Goal: Feedback & Contribution: Submit feedback/report problem

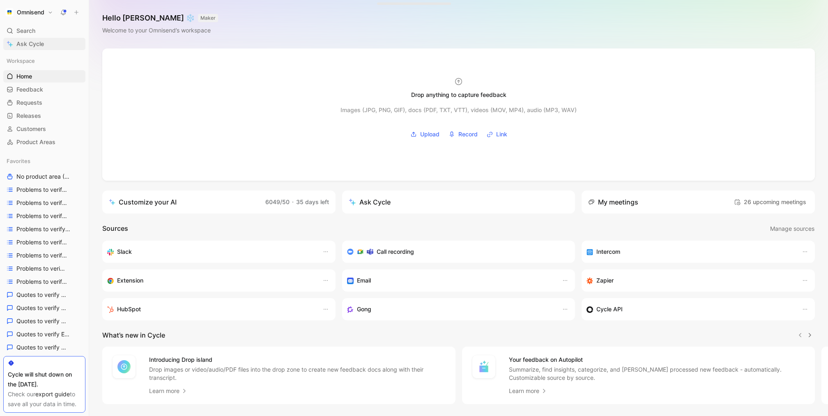
click at [36, 48] on span "Ask Cycle" at bounding box center [30, 44] width 28 height 10
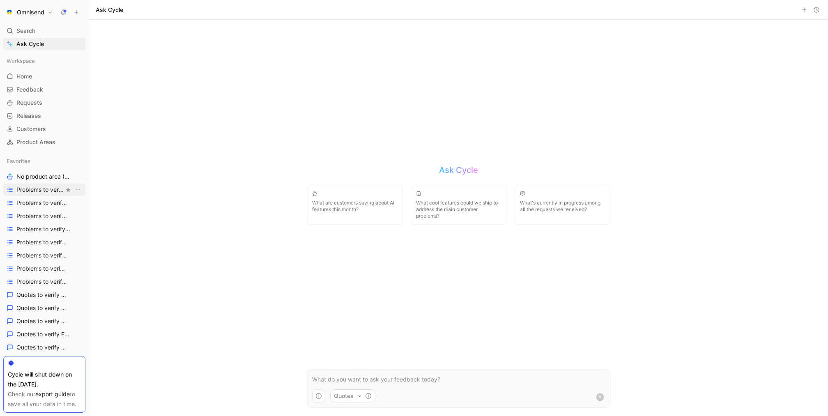
scroll to position [385, 0]
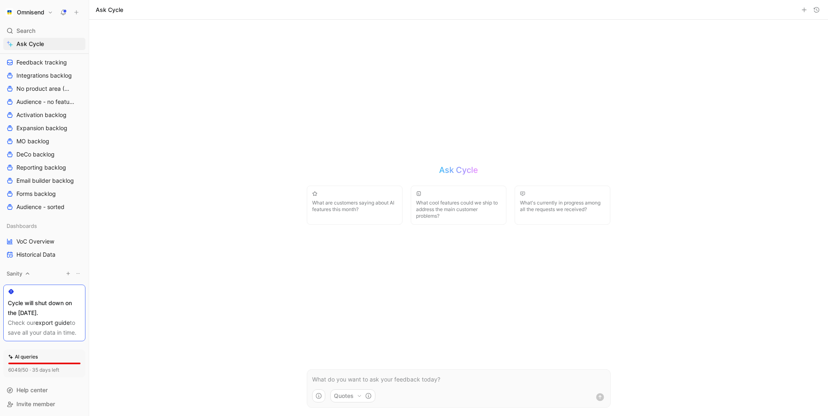
click at [29, 275] on icon at bounding box center [28, 274] width 6 height 6
click at [33, 316] on div "Cycle will shut down on the [DATE]." at bounding box center [44, 308] width 73 height 20
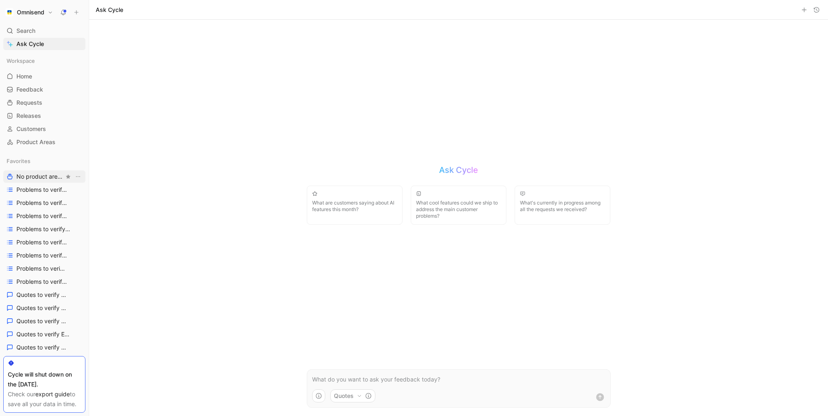
click at [49, 179] on span "No product area (Unknowns) Other" at bounding box center [40, 176] width 48 height 9
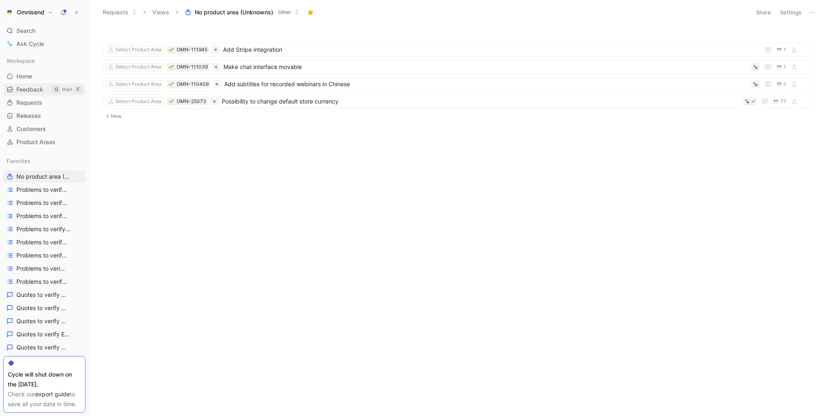
click at [31, 95] on div "Workspace Home G then H Feedback G then F Requests G then R Releases G then L C…" at bounding box center [44, 102] width 82 height 94
click at [36, 90] on span "Feedback" at bounding box center [29, 89] width 27 height 8
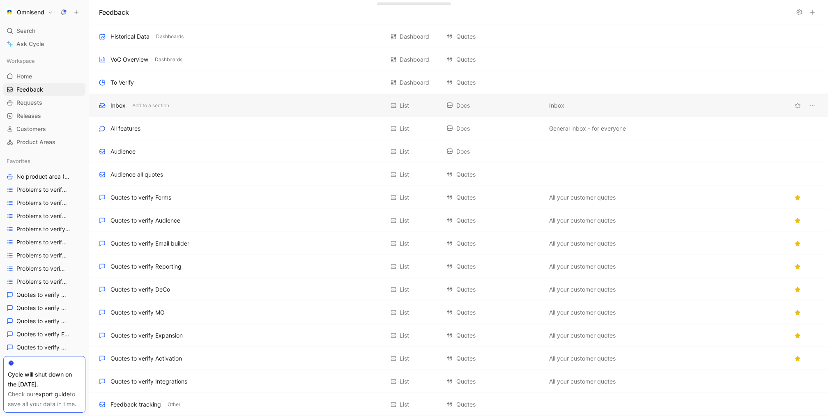
click at [213, 106] on div "Inbox Add to a section" at bounding box center [241, 106] width 285 height 10
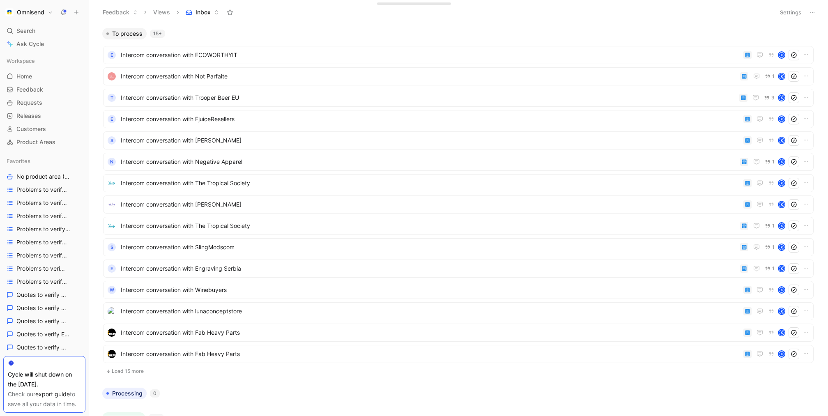
click at [798, 9] on button "Settings" at bounding box center [790, 12] width 29 height 11
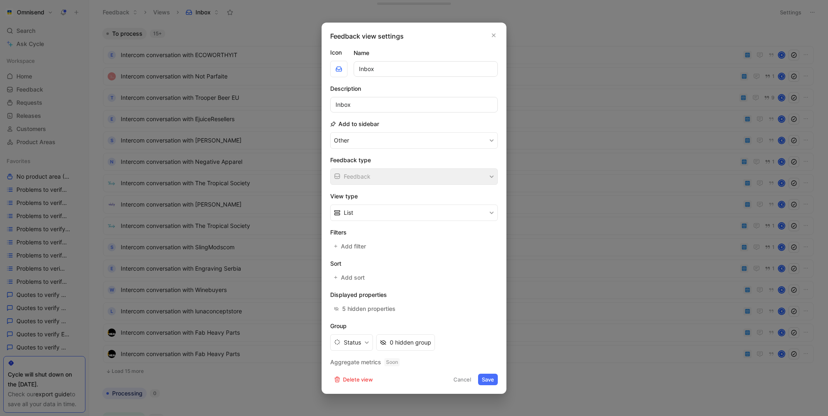
click at [273, 222] on div at bounding box center [414, 208] width 828 height 416
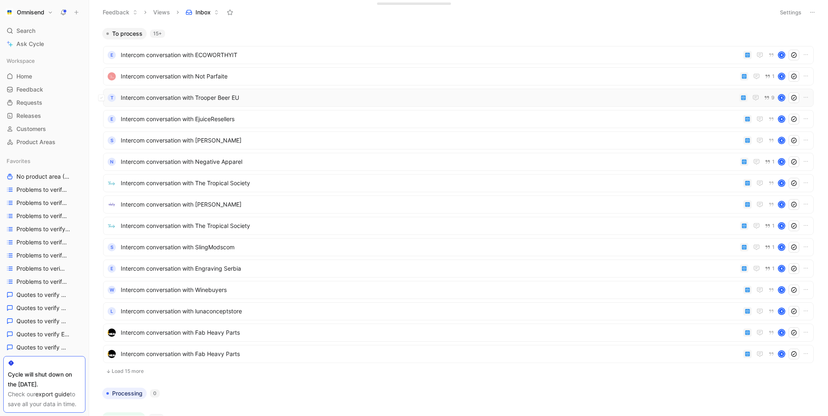
click at [399, 95] on span "Intercom conversation with Trooper Beer EU" at bounding box center [428, 98] width 615 height 10
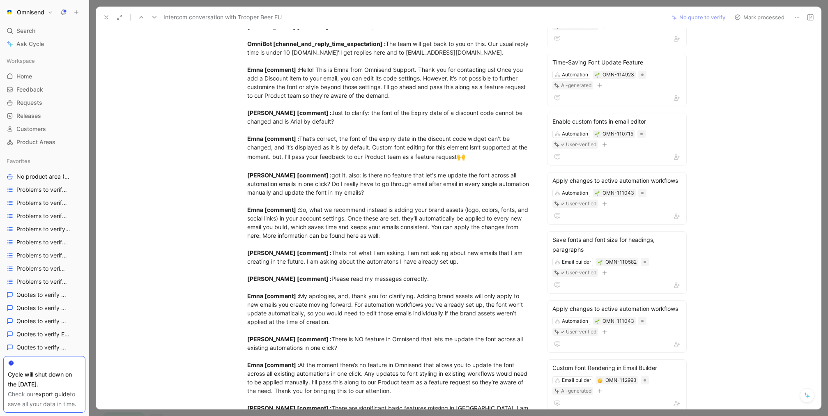
scroll to position [216, 0]
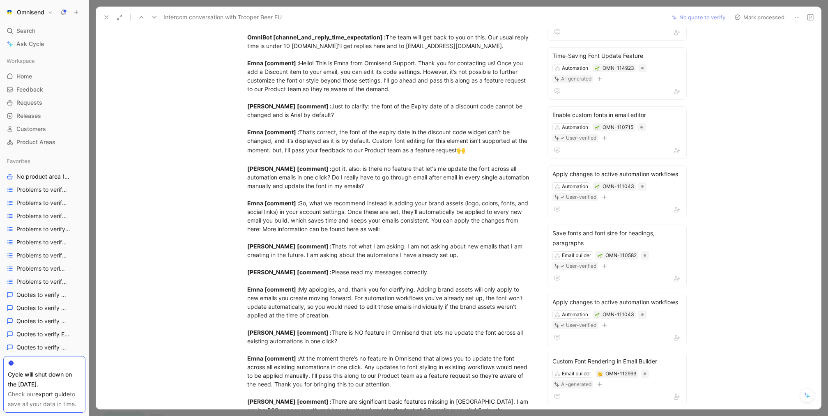
click at [106, 16] on use at bounding box center [106, 17] width 3 height 3
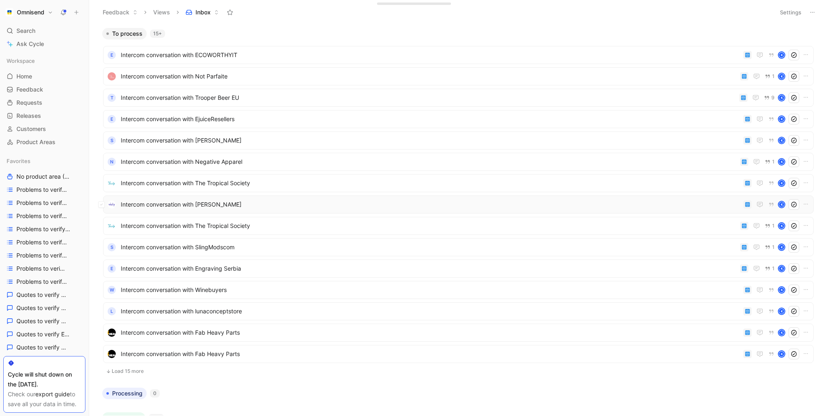
scroll to position [109, 0]
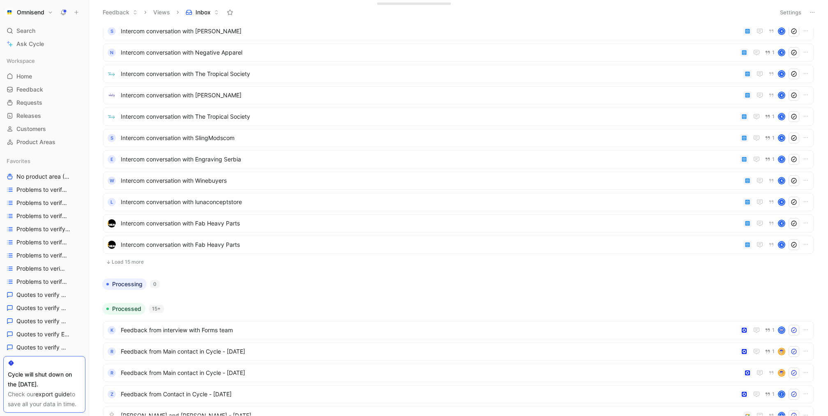
click at [120, 260] on button "Load 15 more" at bounding box center [458, 262] width 710 height 10
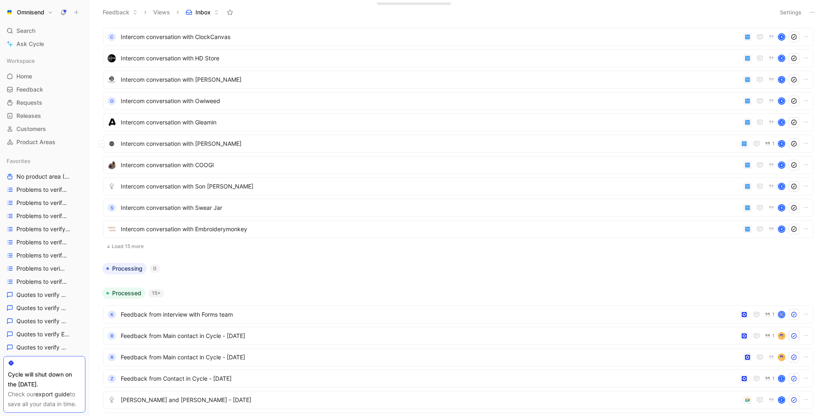
scroll to position [444, 0]
click at [157, 249] on button "Load 15 more" at bounding box center [458, 247] width 710 height 10
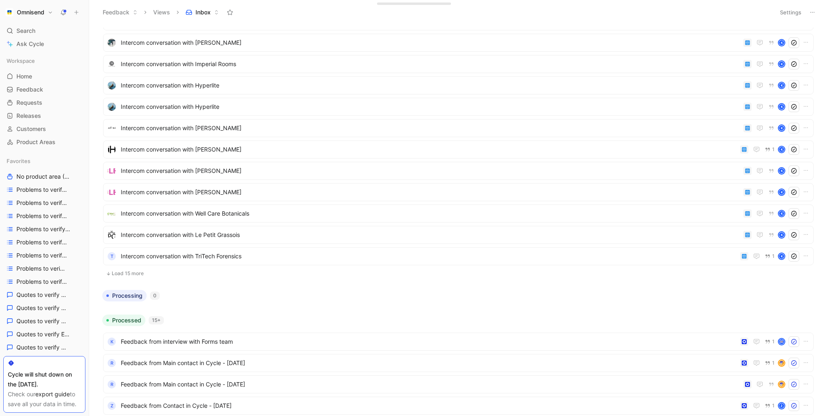
scroll to position [748, 0]
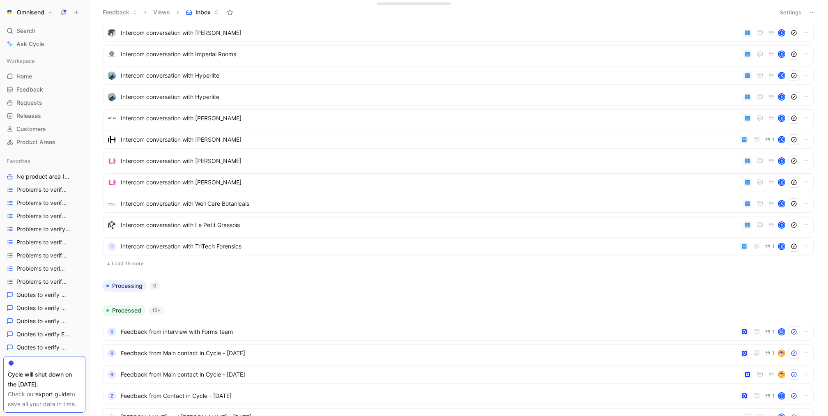
click at [186, 264] on button "Load 15 more" at bounding box center [458, 264] width 710 height 10
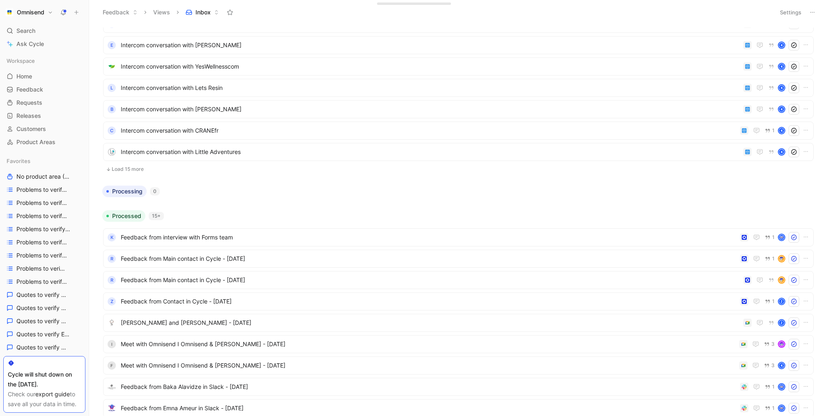
scroll to position [1172, 0]
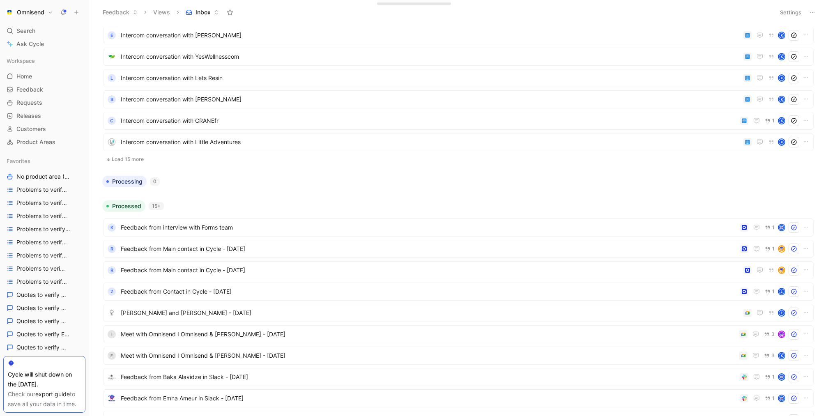
click at [246, 157] on button "Load 15 more" at bounding box center [458, 159] width 710 height 10
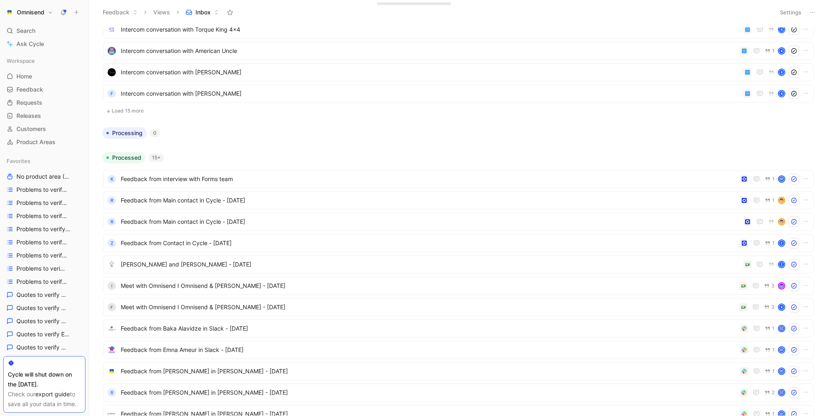
scroll to position [1540, 0]
click at [440, 287] on span "Meet with Omnisend I Omnisend & [PERSON_NAME] - [DATE]" at bounding box center [428, 287] width 615 height 10
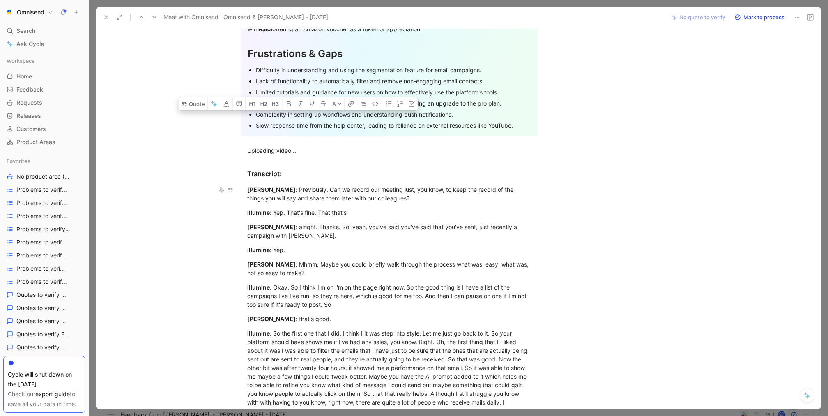
scroll to position [182, 0]
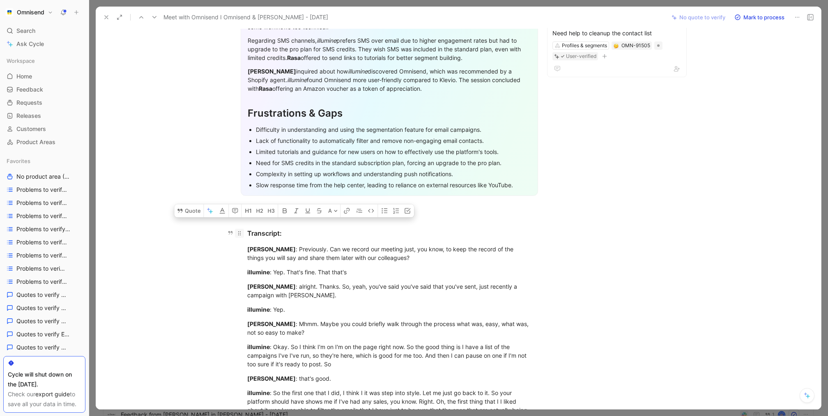
drag, startPoint x: 457, startPoint y: 284, endPoint x: 241, endPoint y: 215, distance: 226.7
copy div "Loremipsum: Dolo Sitametconse : Adipiscing. Eli se doeius tem incidid utla, etd…"
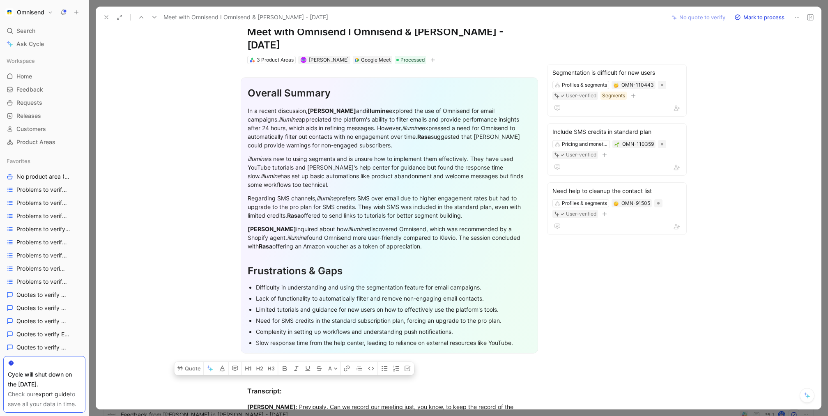
scroll to position [0, 0]
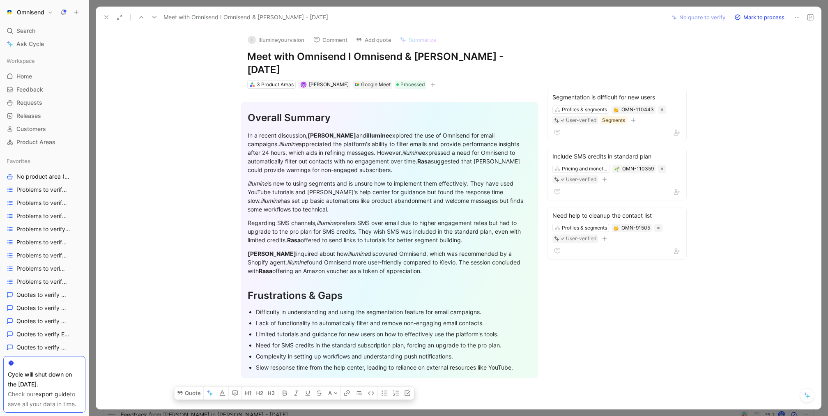
click at [107, 18] on use at bounding box center [106, 17] width 3 height 3
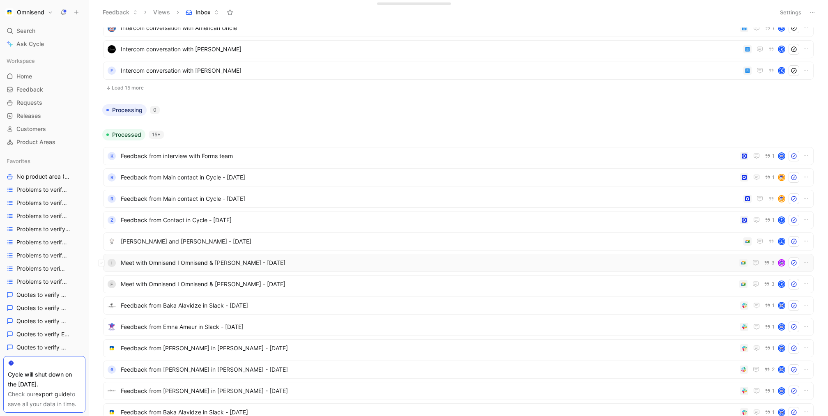
scroll to position [1565, 0]
click at [676, 239] on span "[PERSON_NAME] and [PERSON_NAME] - [DATE]" at bounding box center [430, 241] width 619 height 10
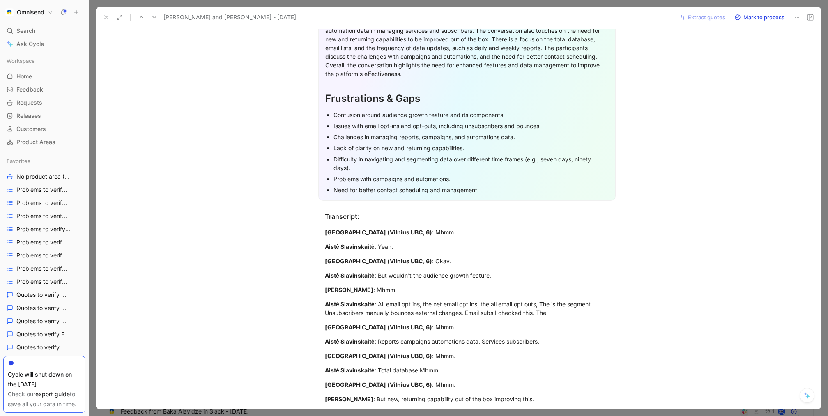
scroll to position [664, 0]
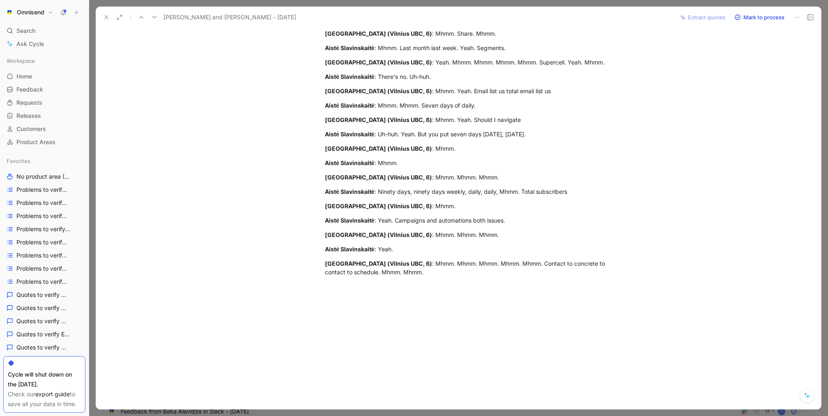
click at [105, 20] on icon at bounding box center [106, 17] width 7 height 7
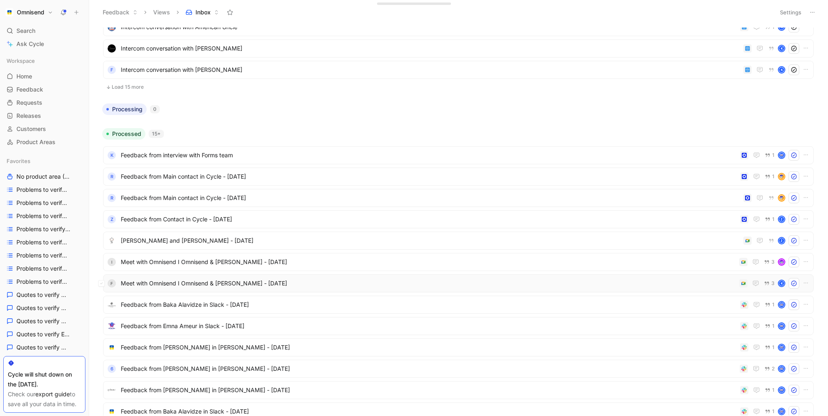
click at [635, 286] on span "Meet with Omnisend I Omnisend & [PERSON_NAME] - [DATE]" at bounding box center [428, 283] width 615 height 10
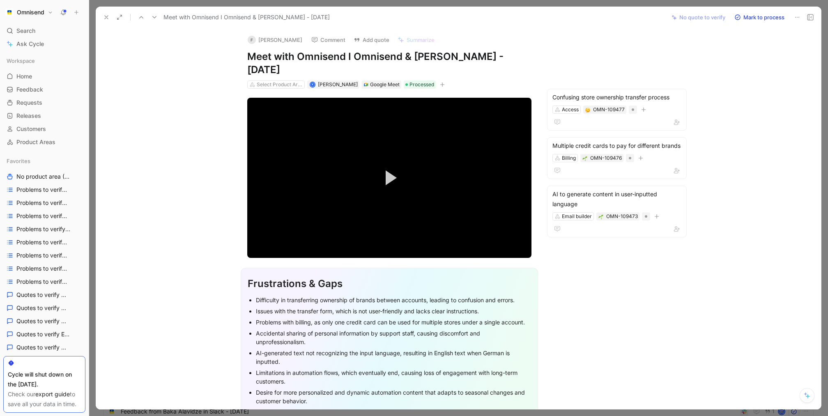
click at [104, 16] on icon at bounding box center [106, 17] width 7 height 7
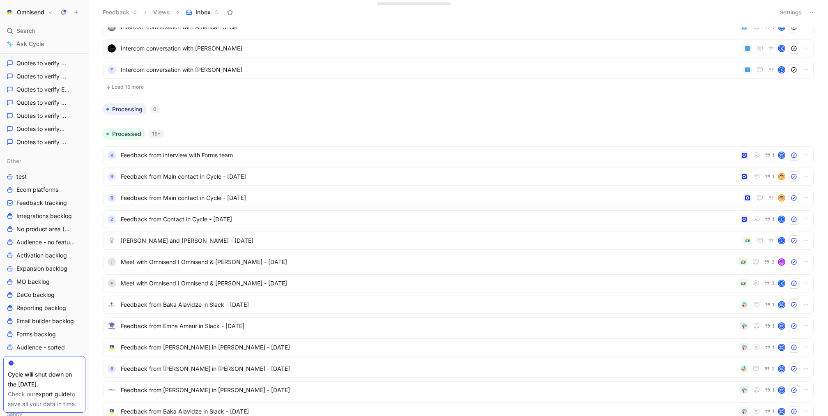
scroll to position [265, 0]
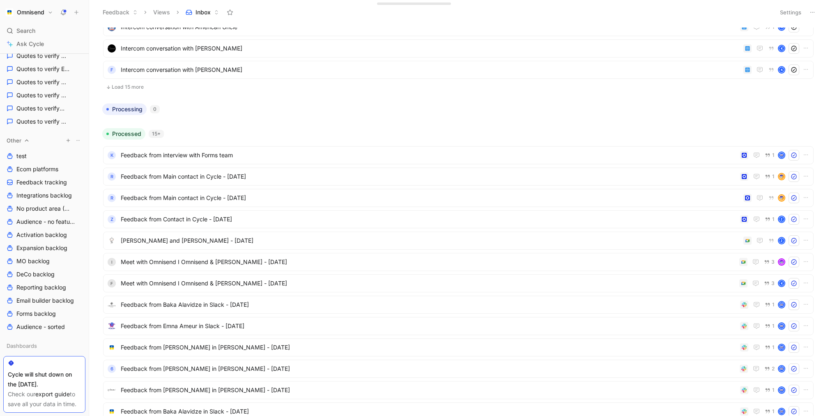
click at [70, 140] on icon "button" at bounding box center [68, 140] width 5 height 5
click at [108, 157] on div "Feedback" at bounding box center [91, 154] width 50 height 13
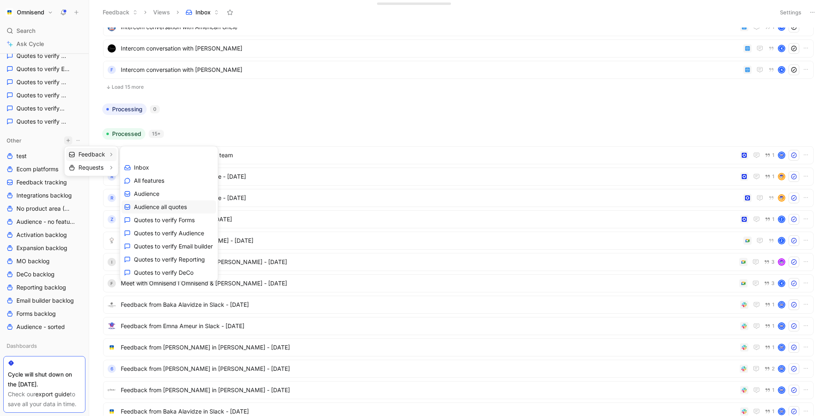
scroll to position [66, 0]
click at [161, 275] on span "Create view" at bounding box center [150, 273] width 32 height 8
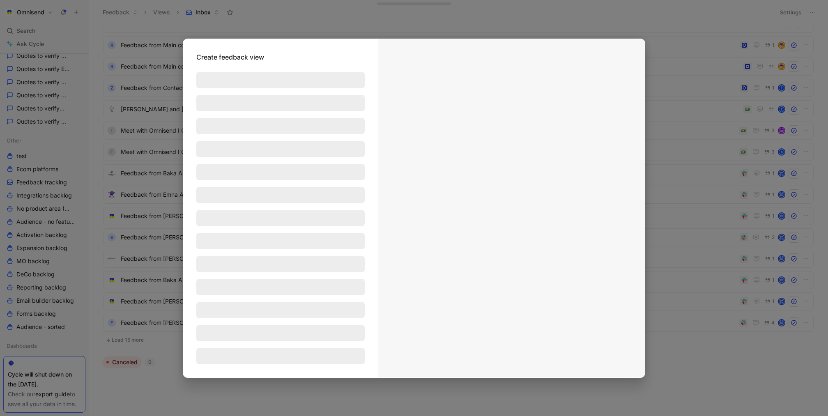
scroll to position [284, 0]
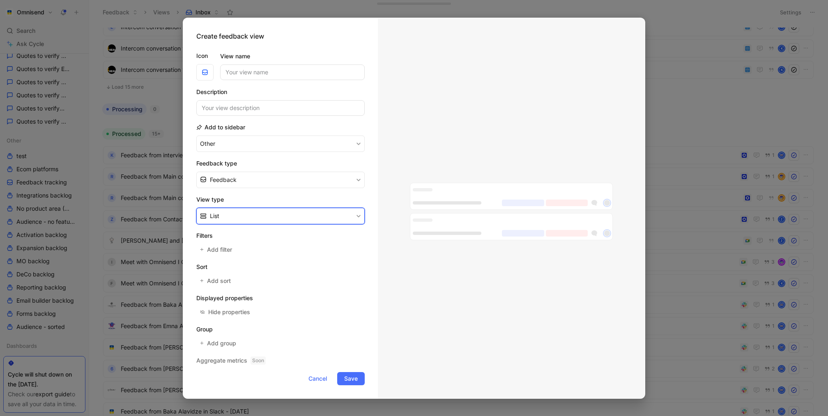
click at [280, 216] on button "List" at bounding box center [280, 216] width 168 height 16
click at [220, 249] on span "Add filter" at bounding box center [220, 250] width 26 height 10
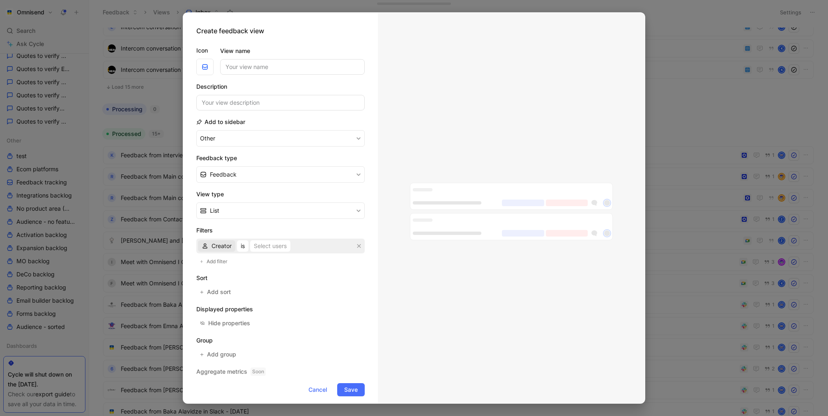
click at [224, 245] on span "Creator" at bounding box center [221, 246] width 20 height 10
click at [231, 334] on div "Source" at bounding box center [236, 335] width 50 height 10
click at [276, 245] on div "Select sources" at bounding box center [271, 246] width 39 height 10
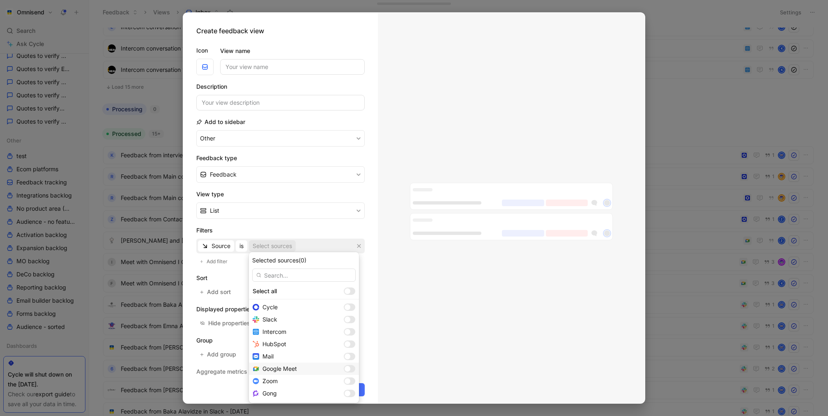
click at [344, 369] on div at bounding box center [347, 369] width 6 height 6
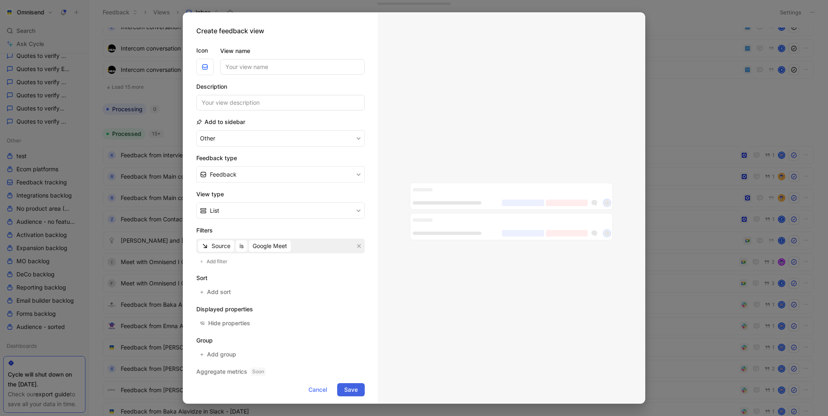
click at [353, 386] on span "Save" at bounding box center [351, 390] width 14 height 10
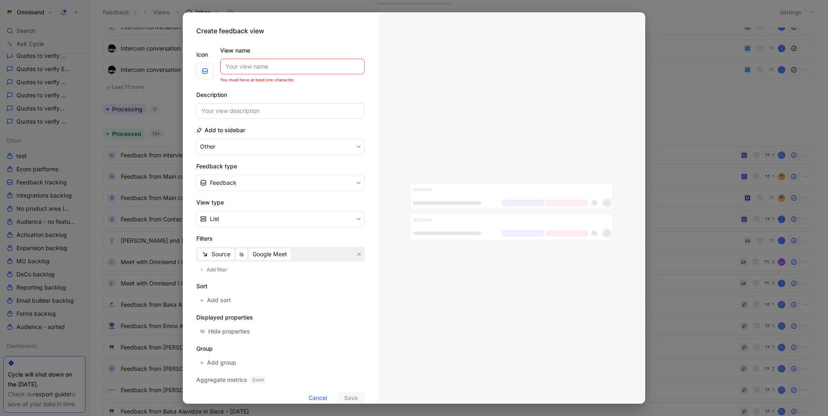
click at [246, 73] on input "View name" at bounding box center [292, 67] width 144 height 16
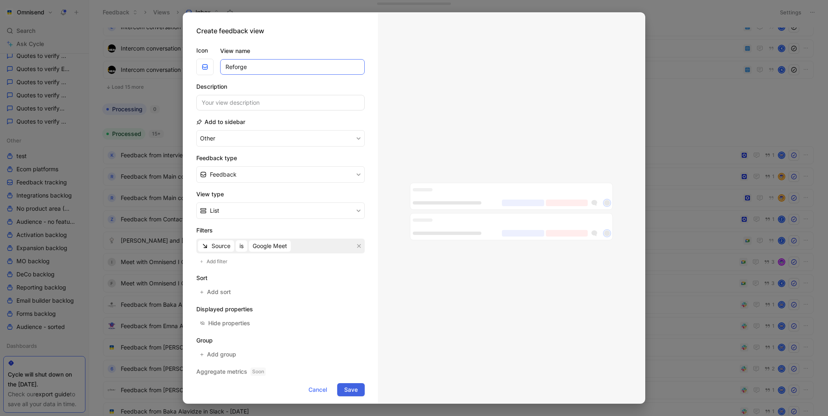
type input "Reforge"
click at [350, 385] on span "Save" at bounding box center [351, 390] width 14 height 10
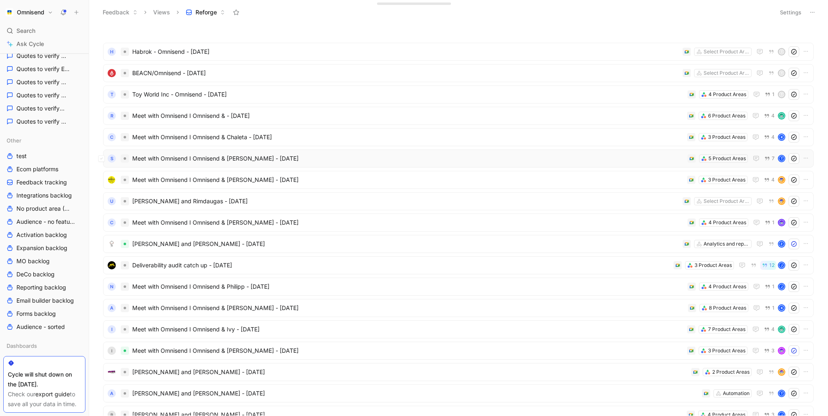
click at [584, 156] on span "Meet with Omnisend I Omnisend & [PERSON_NAME] - [DATE]" at bounding box center [408, 159] width 552 height 10
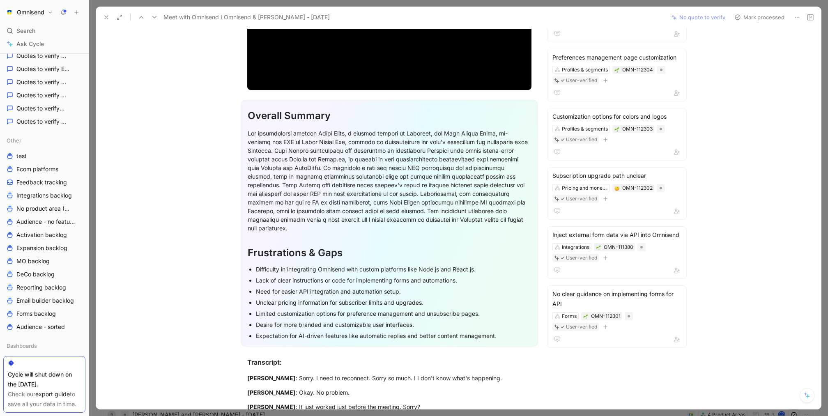
scroll to position [178, 0]
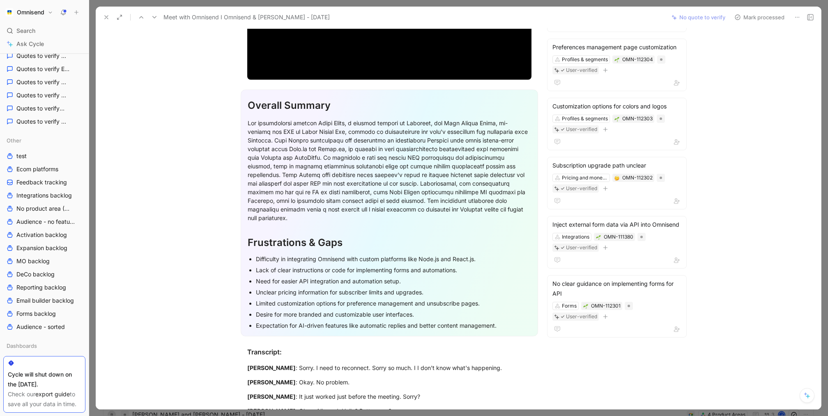
click at [105, 9] on div "Meet with Omnisend I Omnisend & [PERSON_NAME] - [DATE] No quote to verify Mark …" at bounding box center [458, 17] width 725 height 21
click at [105, 16] on use at bounding box center [106, 17] width 3 height 3
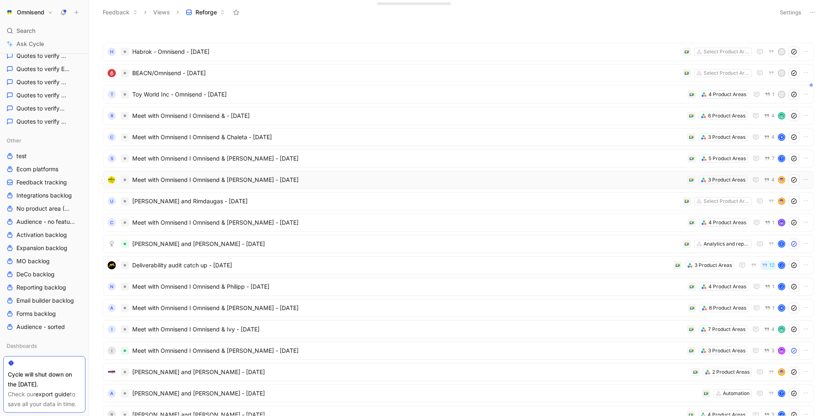
click at [596, 179] on span "Meet with Omnisend I Omnisend & [PERSON_NAME] - [DATE]" at bounding box center [407, 180] width 551 height 10
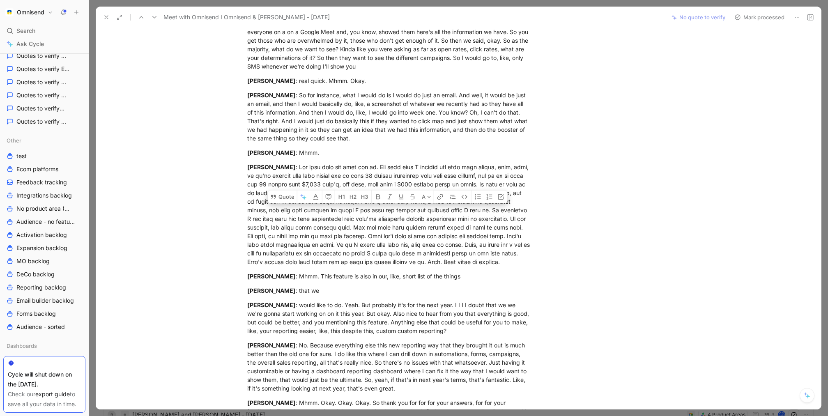
scroll to position [4947, 0]
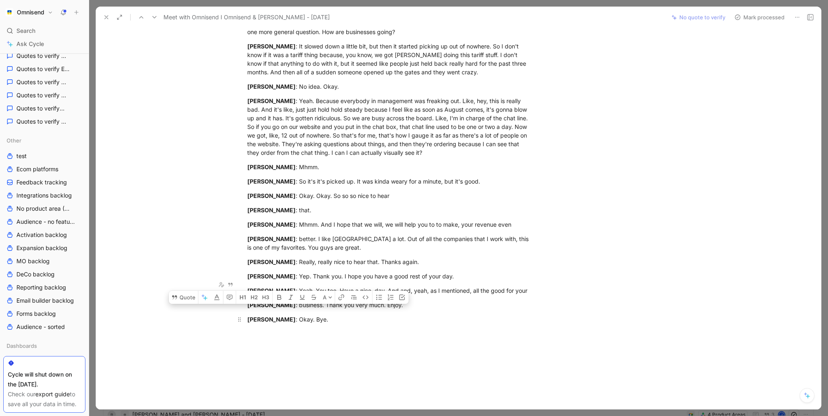
drag, startPoint x: 248, startPoint y: 125, endPoint x: 462, endPoint y: 268, distance: 258.1
copy div "Lore Ipsumdo : Si amet consectetu. Adipi Elitseddoe : Temp. Inci ut l etdolor. …"
click at [107, 17] on icon at bounding box center [106, 17] width 7 height 7
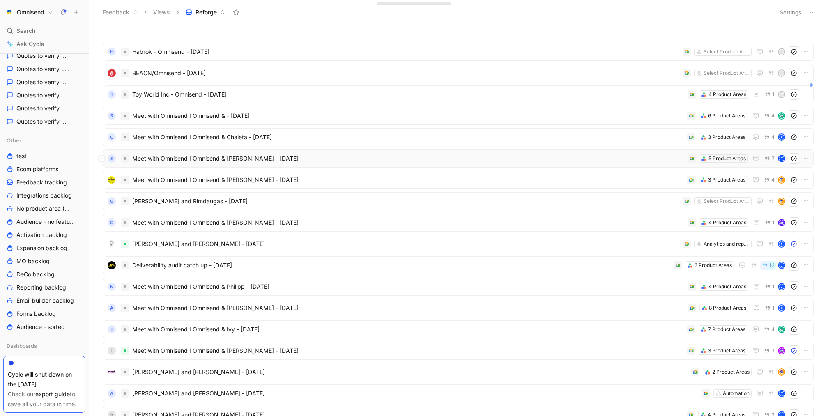
click at [559, 155] on span "Meet with Omnisend I Omnisend & [PERSON_NAME] - [DATE]" at bounding box center [408, 159] width 552 height 10
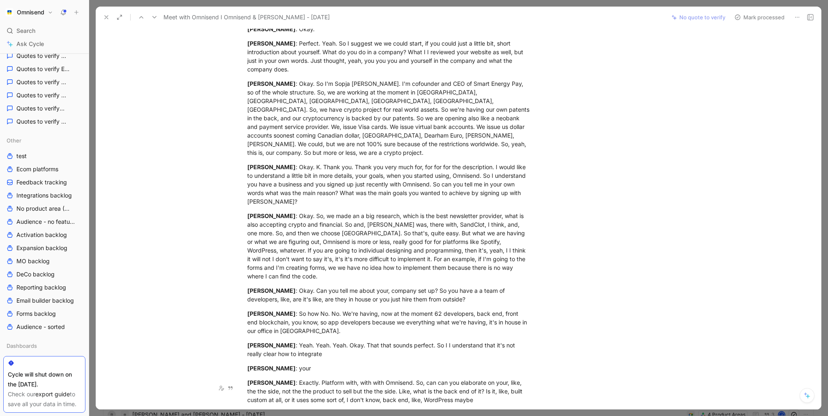
scroll to position [326, 0]
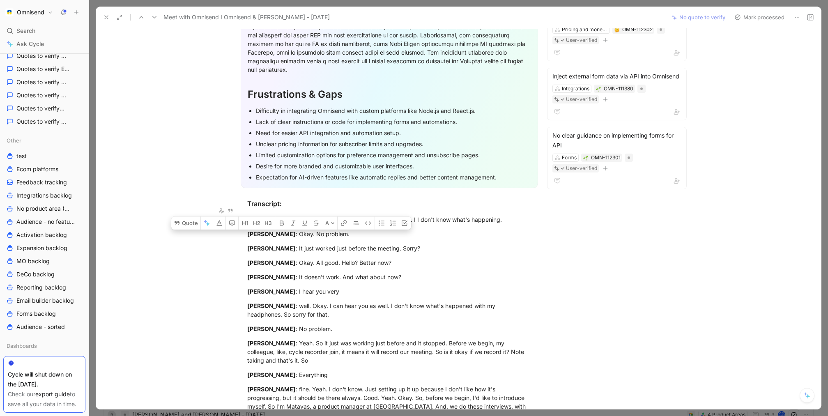
drag, startPoint x: 356, startPoint y: 274, endPoint x: 239, endPoint y: 209, distance: 134.5
copy div "[PERSON_NAME] : Sorry. I need to reconnect. Sorry so much. I I don't know what'…"
click at [102, 21] on button at bounding box center [106, 16] width 11 height 11
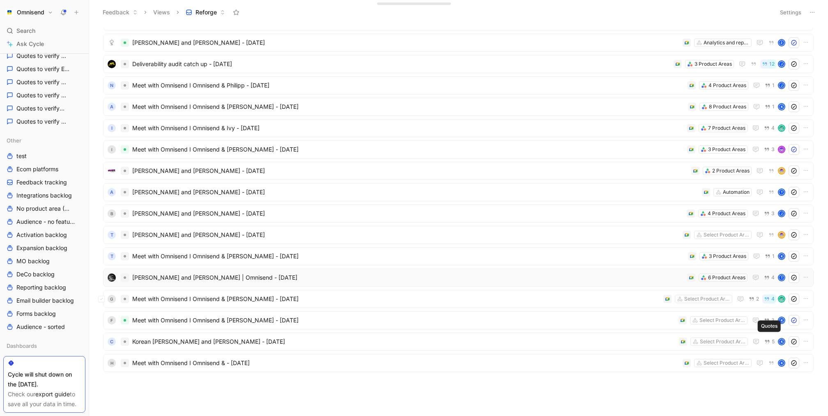
scroll to position [92, 0]
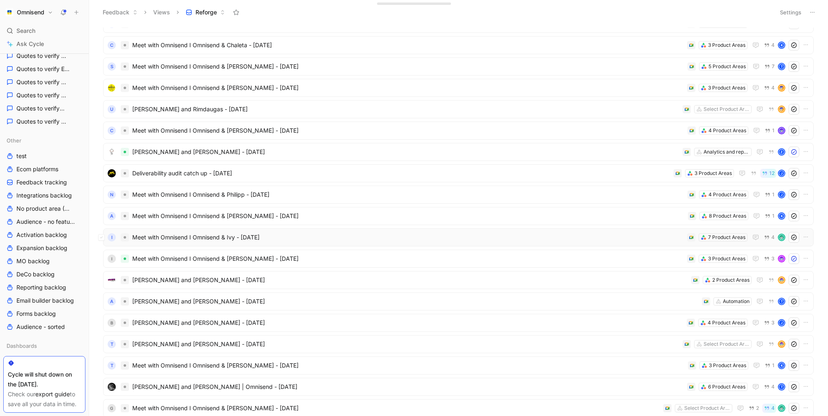
click at [642, 239] on span "Meet with Omnisend I Omnisend & Ivy - [DATE]" at bounding box center [407, 237] width 551 height 10
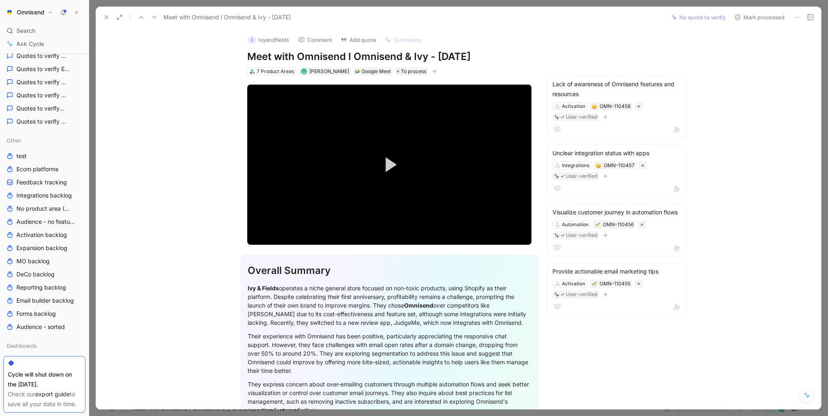
click at [104, 17] on icon at bounding box center [106, 17] width 7 height 7
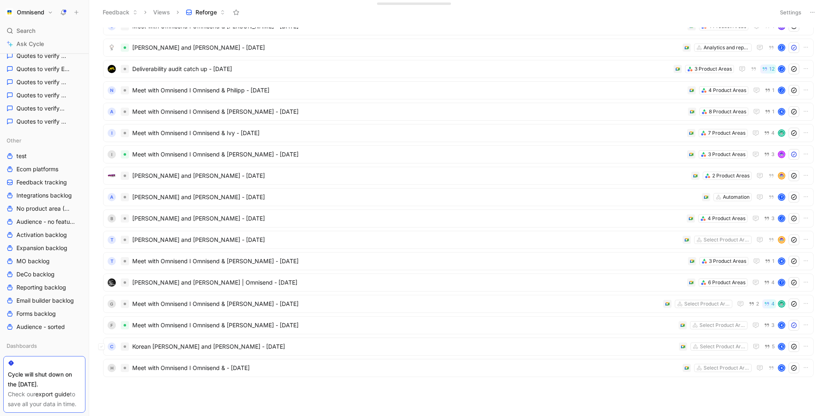
scroll to position [148, 0]
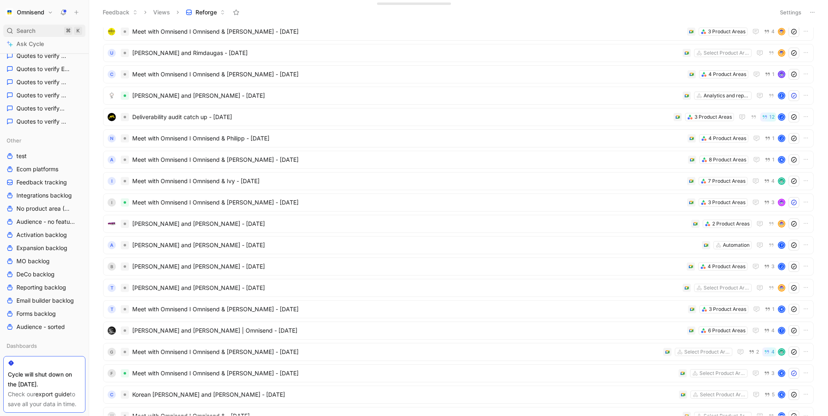
drag, startPoint x: 39, startPoint y: 39, endPoint x: 37, endPoint y: 30, distance: 8.9
click at [37, 30] on div "Search ⌘ K Ask Cycle" at bounding box center [44, 37] width 82 height 25
click at [37, 30] on div "Search ⌘ K" at bounding box center [44, 31] width 82 height 12
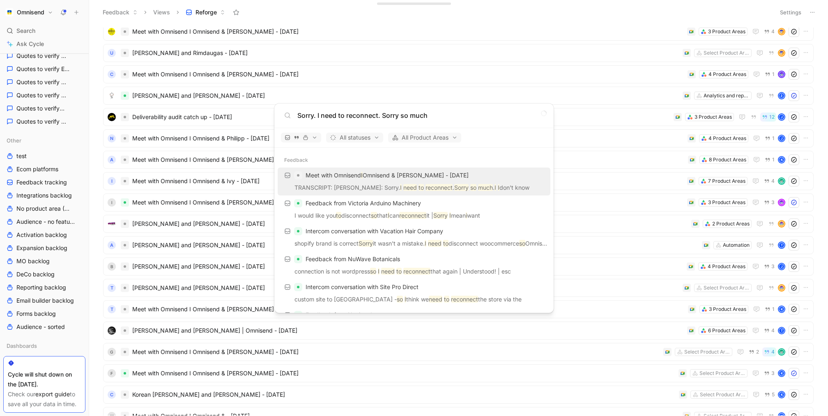
type input "Sorry. I need to reconnect. Sorry so much"
click at [393, 177] on p "Meet with Omnisend I Omnisend & [PERSON_NAME] - [DATE]" at bounding box center [386, 175] width 163 height 10
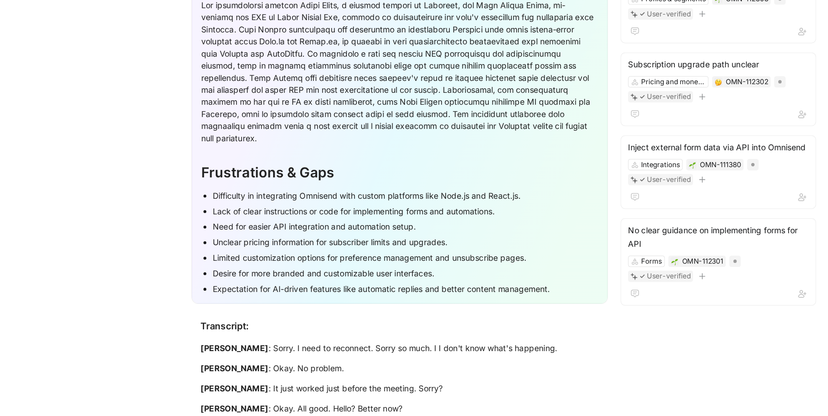
scroll to position [260, 0]
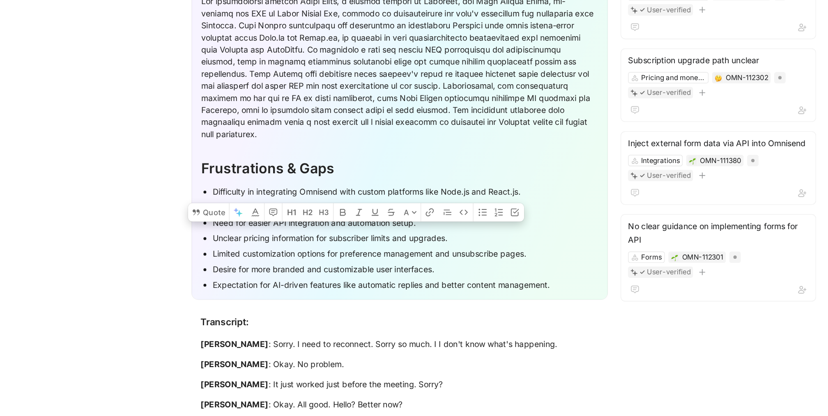
drag, startPoint x: 254, startPoint y: 174, endPoint x: 478, endPoint y: 175, distance: 224.5
click at [478, 175] on ul "Difficulty in integrating Omnisend with custom platforms like Node.js and React…" at bounding box center [389, 204] width 283 height 78
click at [478, 177] on div "Lack of clear instructions or code for implementing forms and automations." at bounding box center [393, 181] width 275 height 9
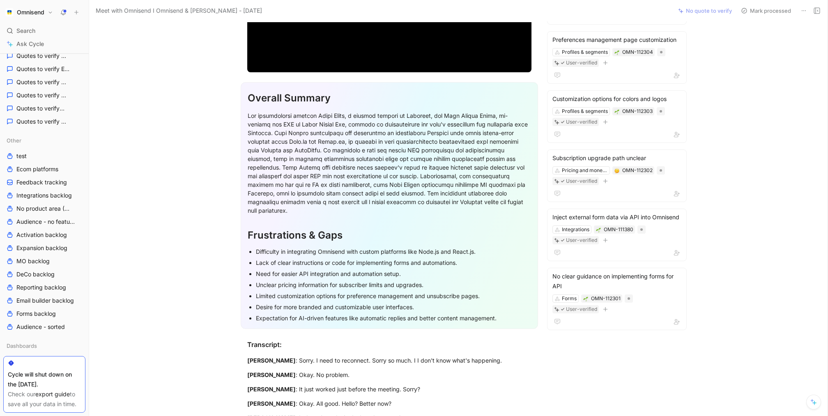
scroll to position [0, 0]
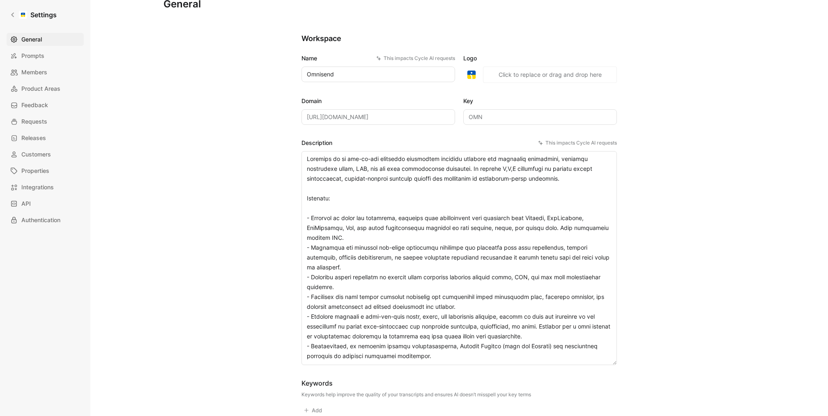
scroll to position [29, 0]
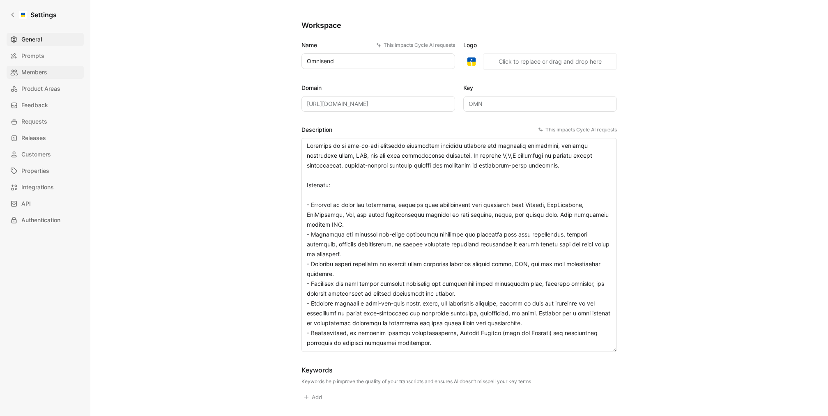
click at [45, 69] on span "Members" at bounding box center [34, 72] width 26 height 10
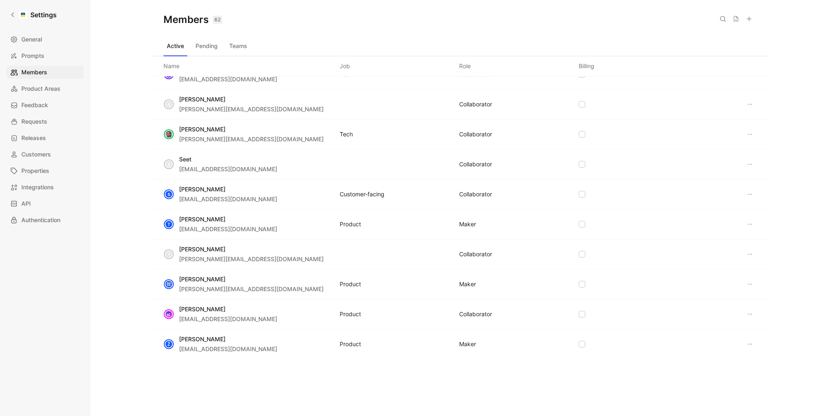
scroll to position [987, 0]
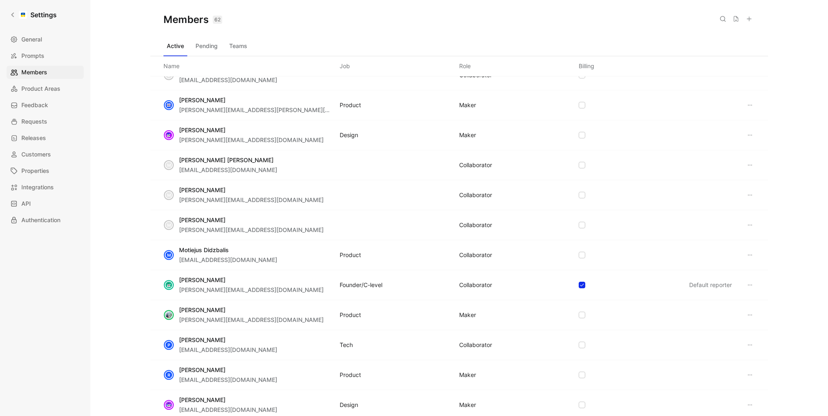
click at [750, 252] on icon at bounding box center [749, 255] width 7 height 7
click at [764, 264] on span "Edit role" at bounding box center [769, 264] width 22 height 7
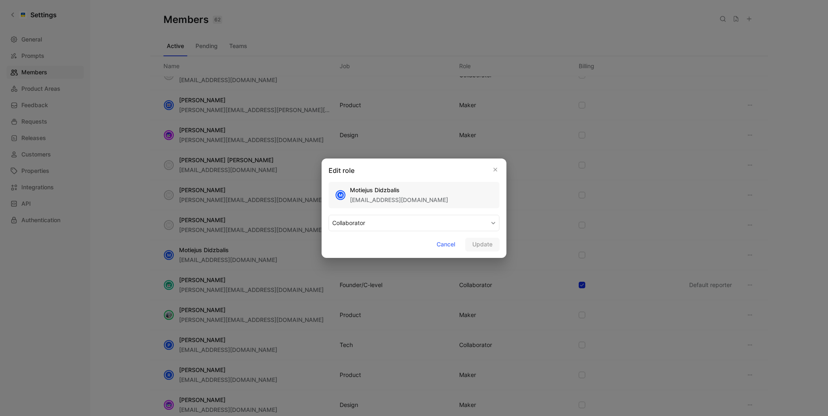
click at [439, 219] on button "COLLABORATOR" at bounding box center [413, 223] width 171 height 16
click at [362, 237] on div "MAKER" at bounding box center [356, 242] width 48 height 10
click at [500, 253] on div "Edit role M Motiejus Didzbalis motiejus@omnisend.com MAKER Cancel Update" at bounding box center [413, 207] width 185 height 99
click at [491, 245] on span "Update" at bounding box center [482, 244] width 20 height 10
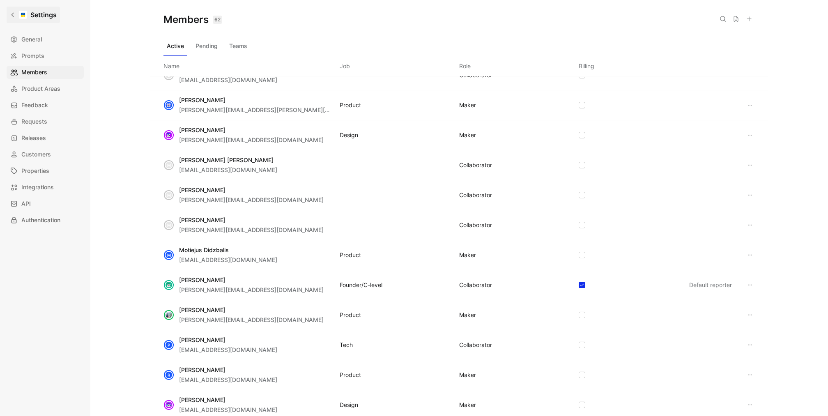
click at [54, 11] on h1 "Settings" at bounding box center [43, 15] width 26 height 10
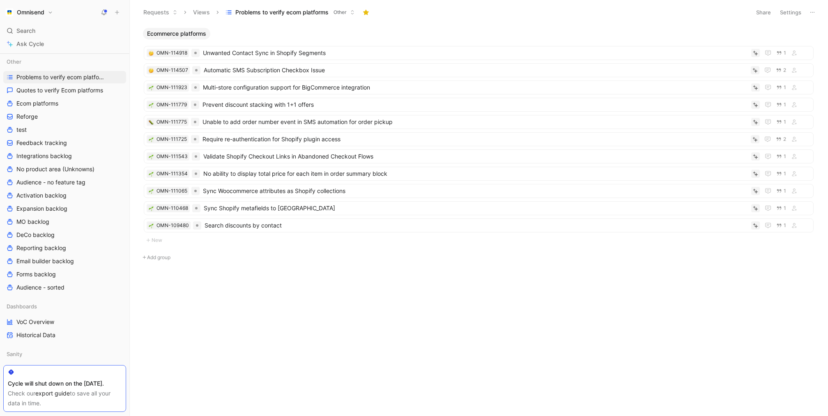
scroll to position [451, 0]
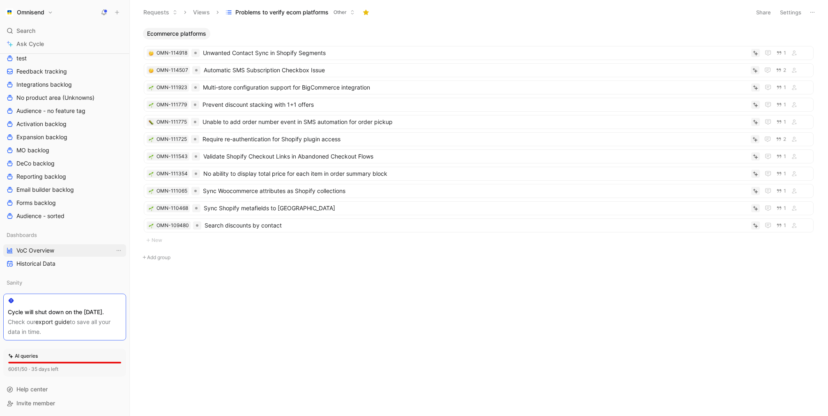
click at [27, 246] on span "VoC Overview" at bounding box center [35, 250] width 38 height 8
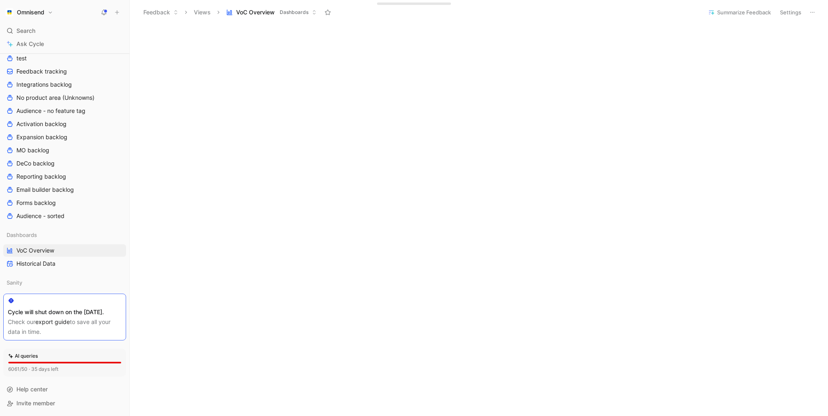
scroll to position [294, 0]
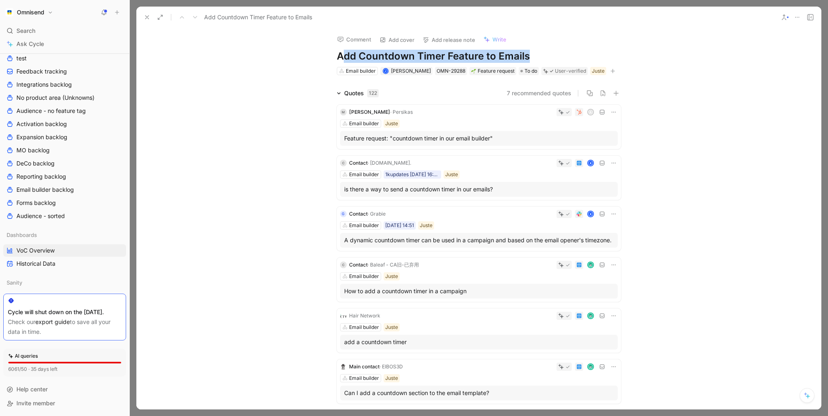
drag, startPoint x: 344, startPoint y: 56, endPoint x: 519, endPoint y: 72, distance: 176.0
click at [519, 72] on div "Comment Add cover Add release note Write Add Countdown Timer Feature to Emails …" at bounding box center [478, 52] width 315 height 48
click at [544, 59] on h1 "Add Countdown Timer Feature to Emails" at bounding box center [479, 56] width 284 height 13
click at [150, 18] on button at bounding box center [146, 16] width 11 height 11
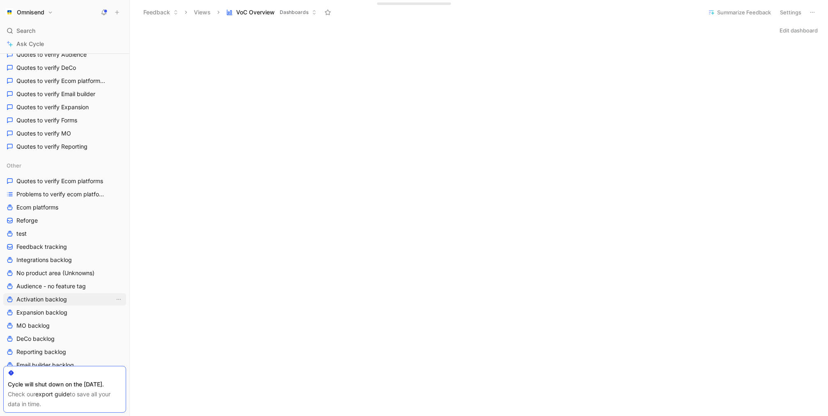
scroll to position [219, 0]
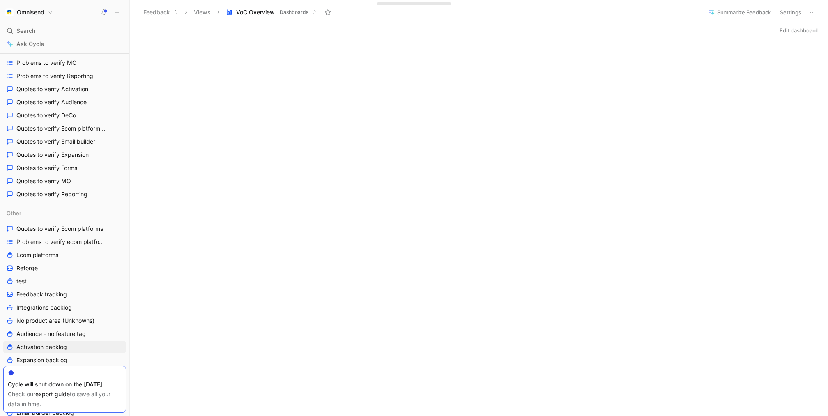
click at [71, 119] on link "Quotes to verify DeCo" at bounding box center [64, 115] width 123 height 12
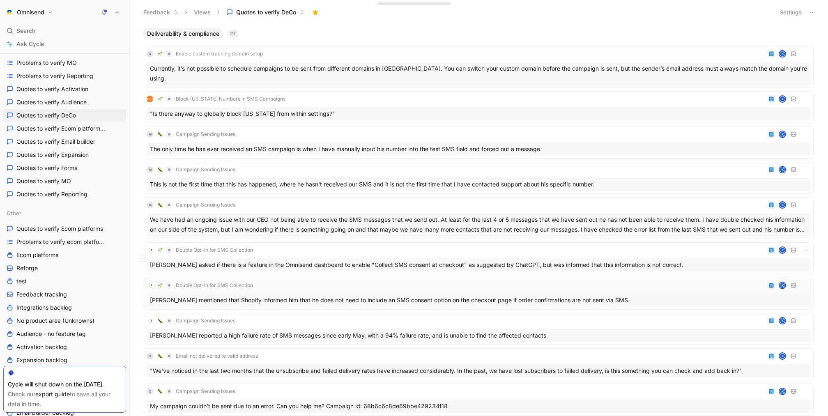
drag, startPoint x: 606, startPoint y: 13, endPoint x: 607, endPoint y: 266, distance: 252.9
click at [607, 266] on div "Feedback Views Quotes to verify DeCo Settings Deliverability & compliance 27 C …" at bounding box center [479, 208] width 698 height 416
click at [640, 21] on header "Feedback Views Quotes to verify DeCo Settings" at bounding box center [479, 12] width 698 height 25
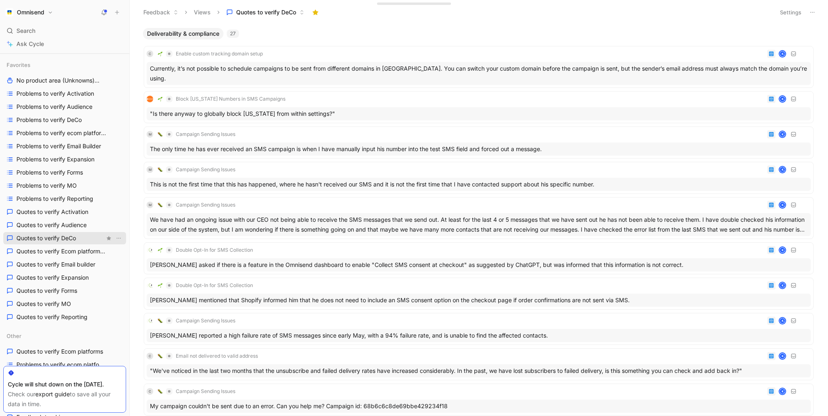
scroll to position [53, 0]
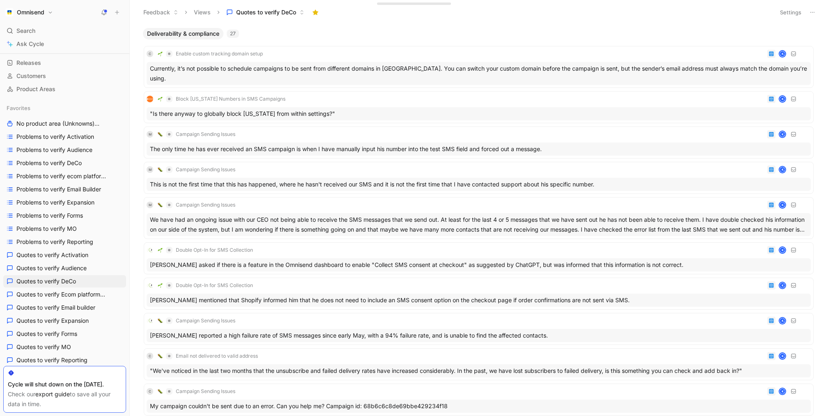
click at [787, 3] on header "Feedback Views Quotes to verify DeCo Settings" at bounding box center [479, 12] width 698 height 25
click at [787, 9] on button "Settings" at bounding box center [790, 12] width 29 height 11
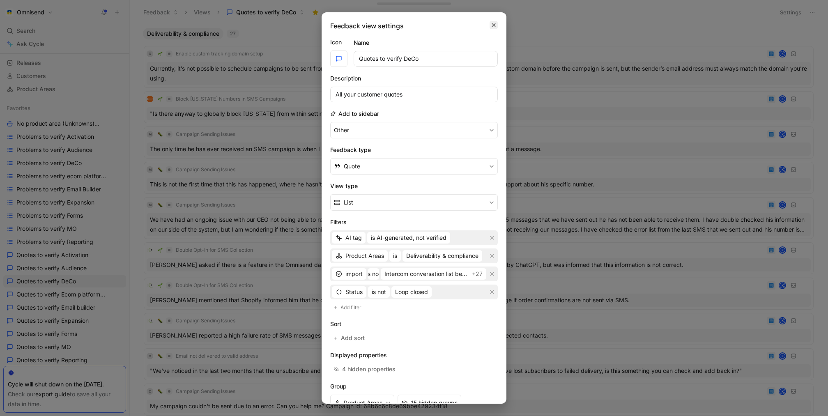
click at [497, 27] on button "button" at bounding box center [493, 25] width 8 height 8
